Goal: Task Accomplishment & Management: Manage account settings

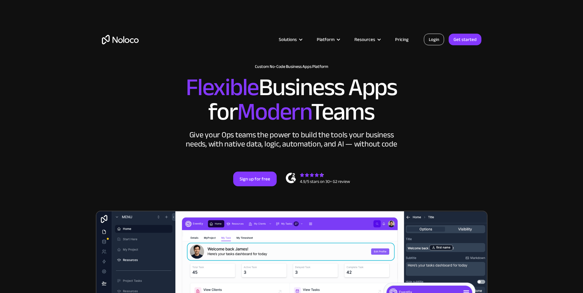
click at [436, 42] on link "Login" at bounding box center [434, 40] width 20 height 12
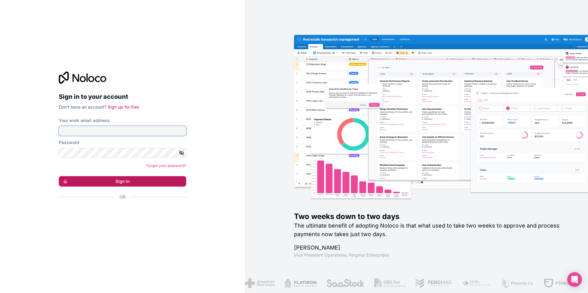
type input "[EMAIL_ADDRESS][DOMAIN_NAME]"
click at [109, 182] on button "Sign in" at bounding box center [122, 181] width 127 height 10
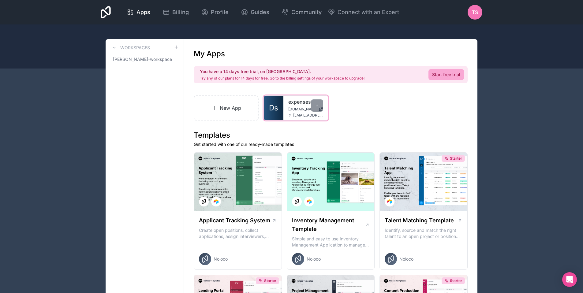
click at [293, 109] on span "d2dsales.moxieservices.com" at bounding box center [302, 109] width 28 height 5
